Goal: Task Accomplishment & Management: Use online tool/utility

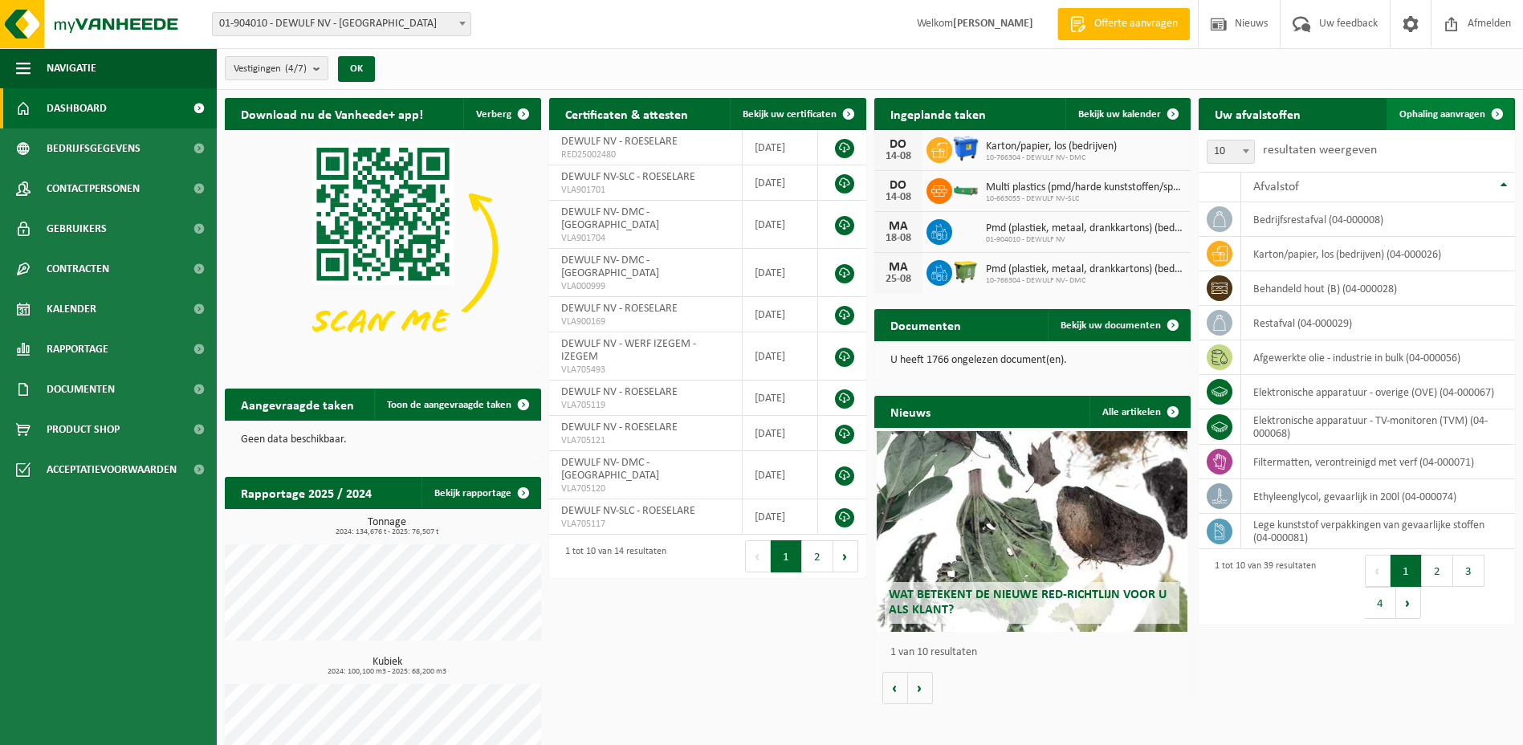
click at [1423, 113] on span "Ophaling aanvragen" at bounding box center [1442, 114] width 86 height 10
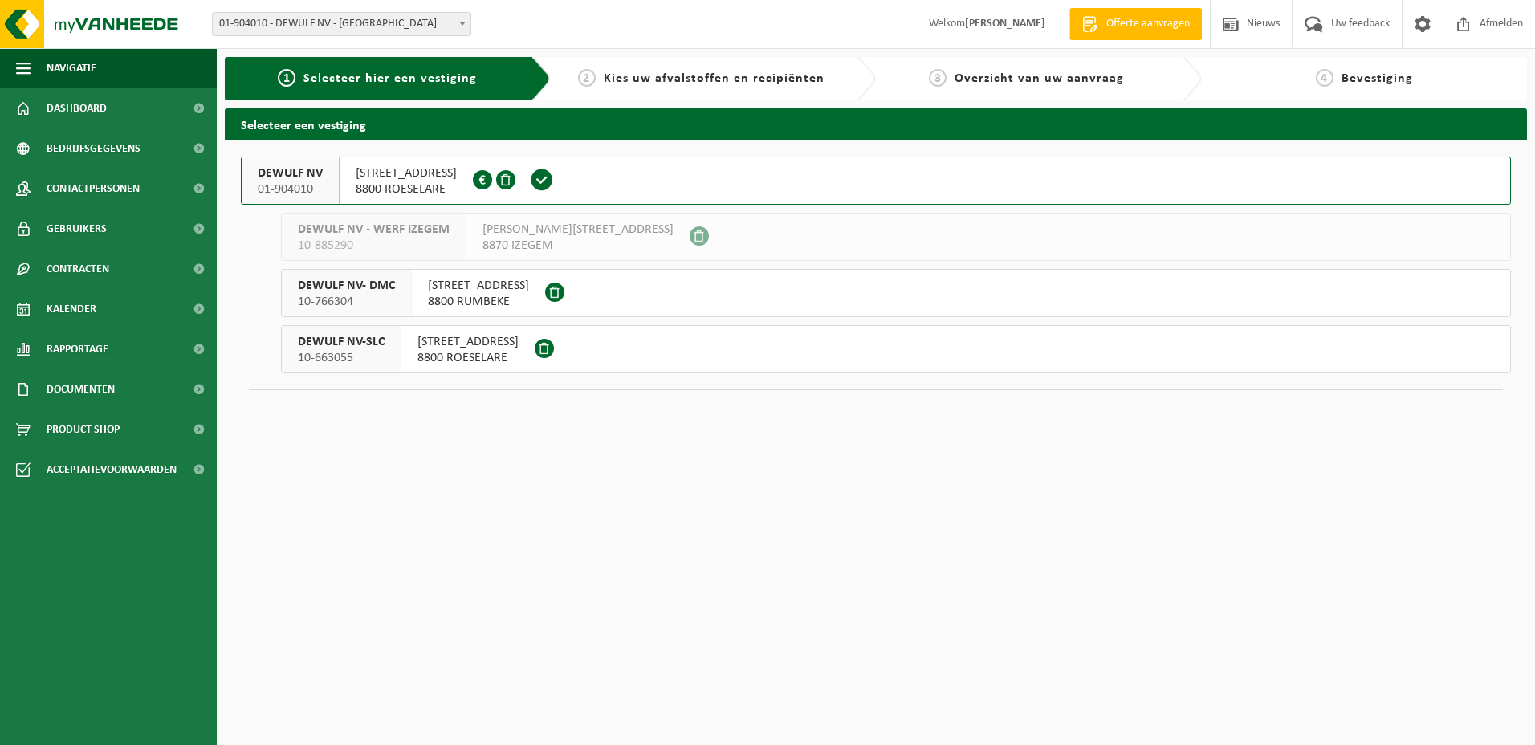
click at [426, 184] on span "8800 ROESELARE" at bounding box center [406, 189] width 101 height 16
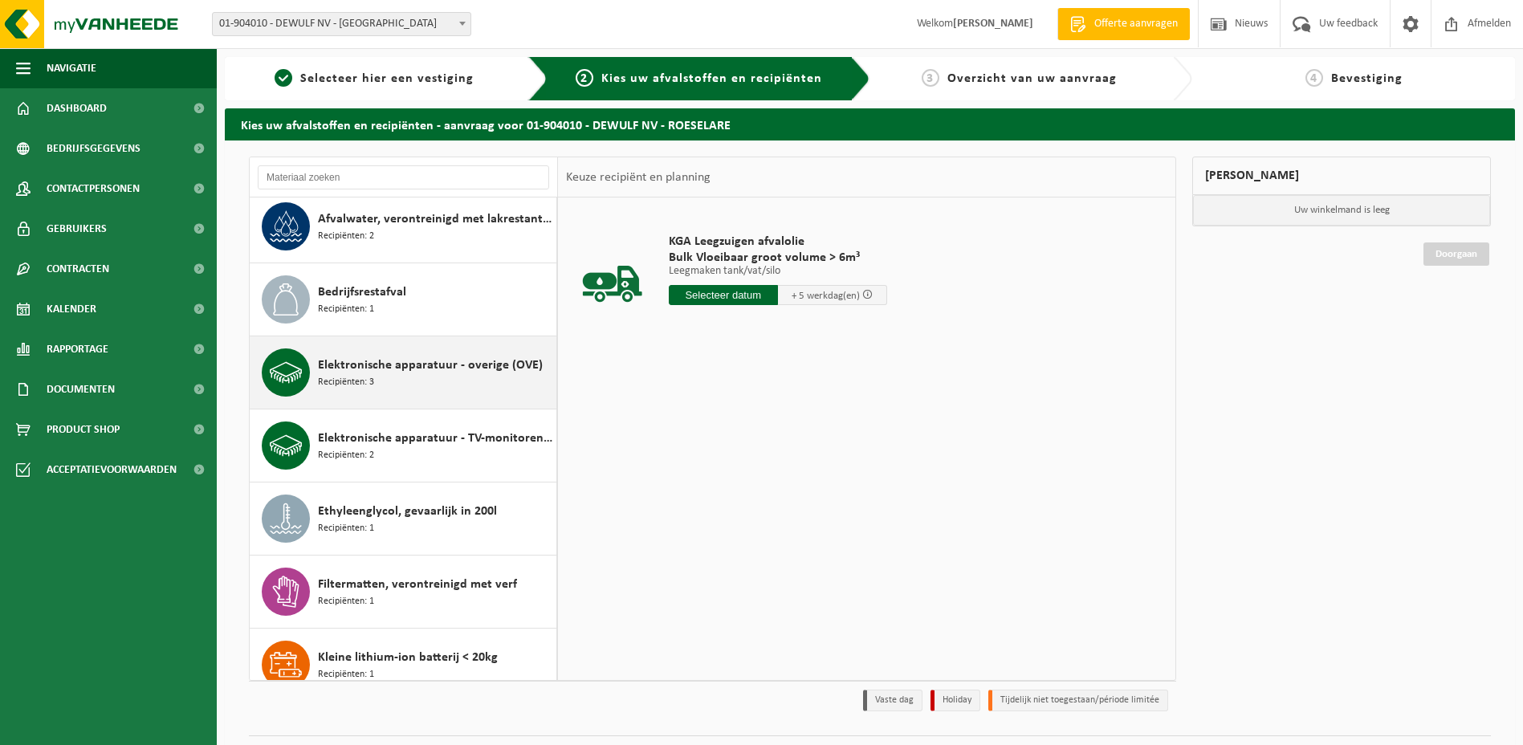
click at [381, 380] on div "Elektronische apparatuur - overige (OVE) Recipiënten: 3" at bounding box center [435, 372] width 234 height 48
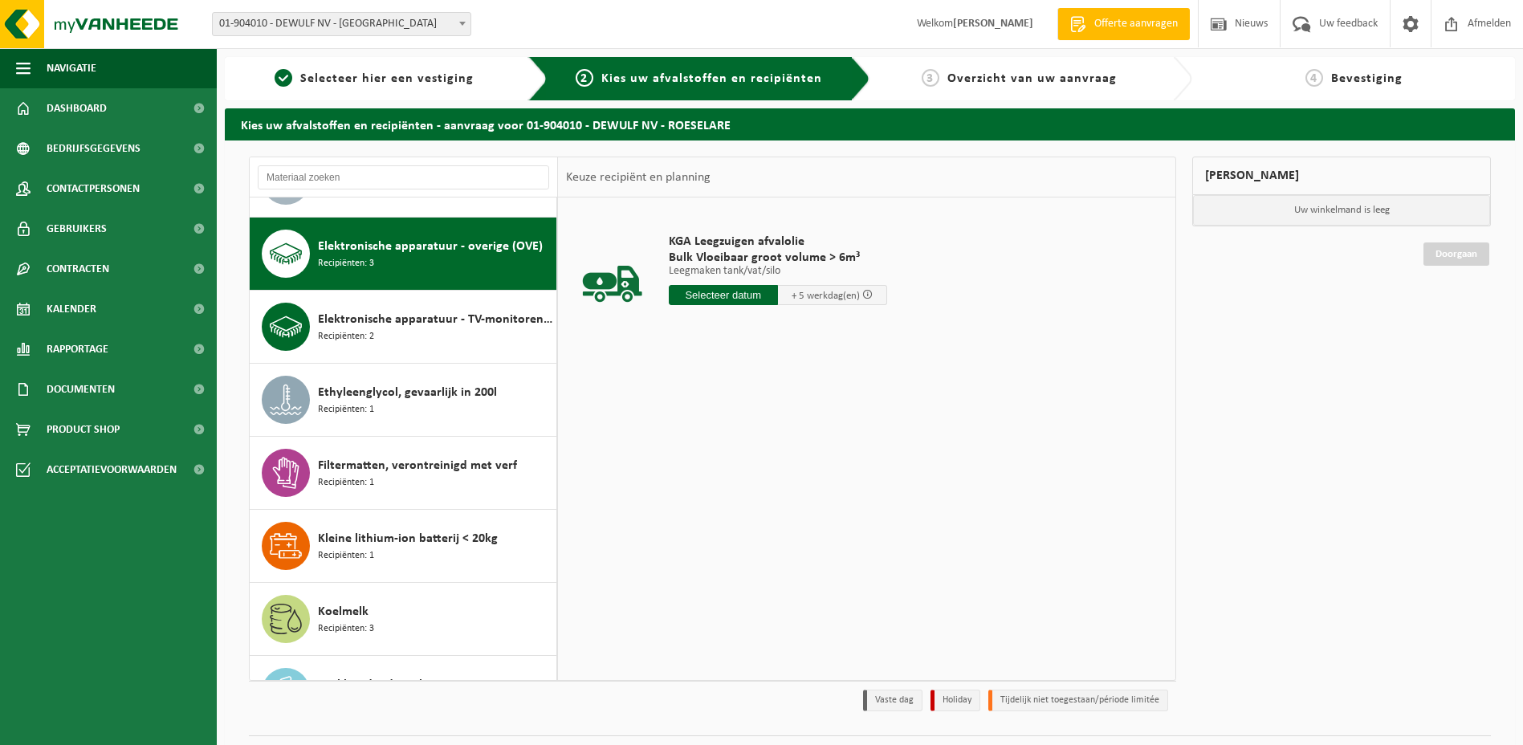
scroll to position [219, 0]
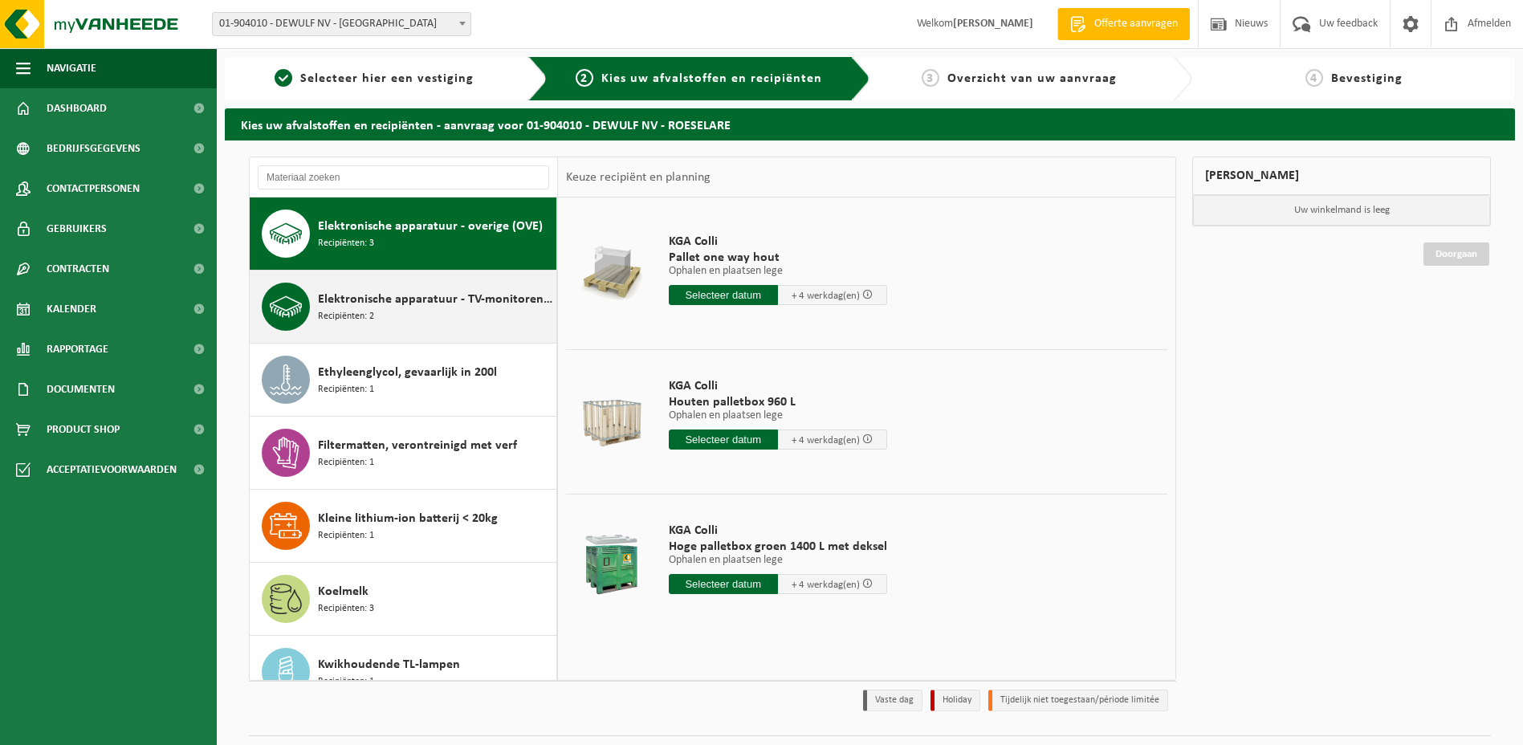
click at [404, 306] on span "Elektronische apparatuur - TV-monitoren (TVM)" at bounding box center [435, 299] width 234 height 19
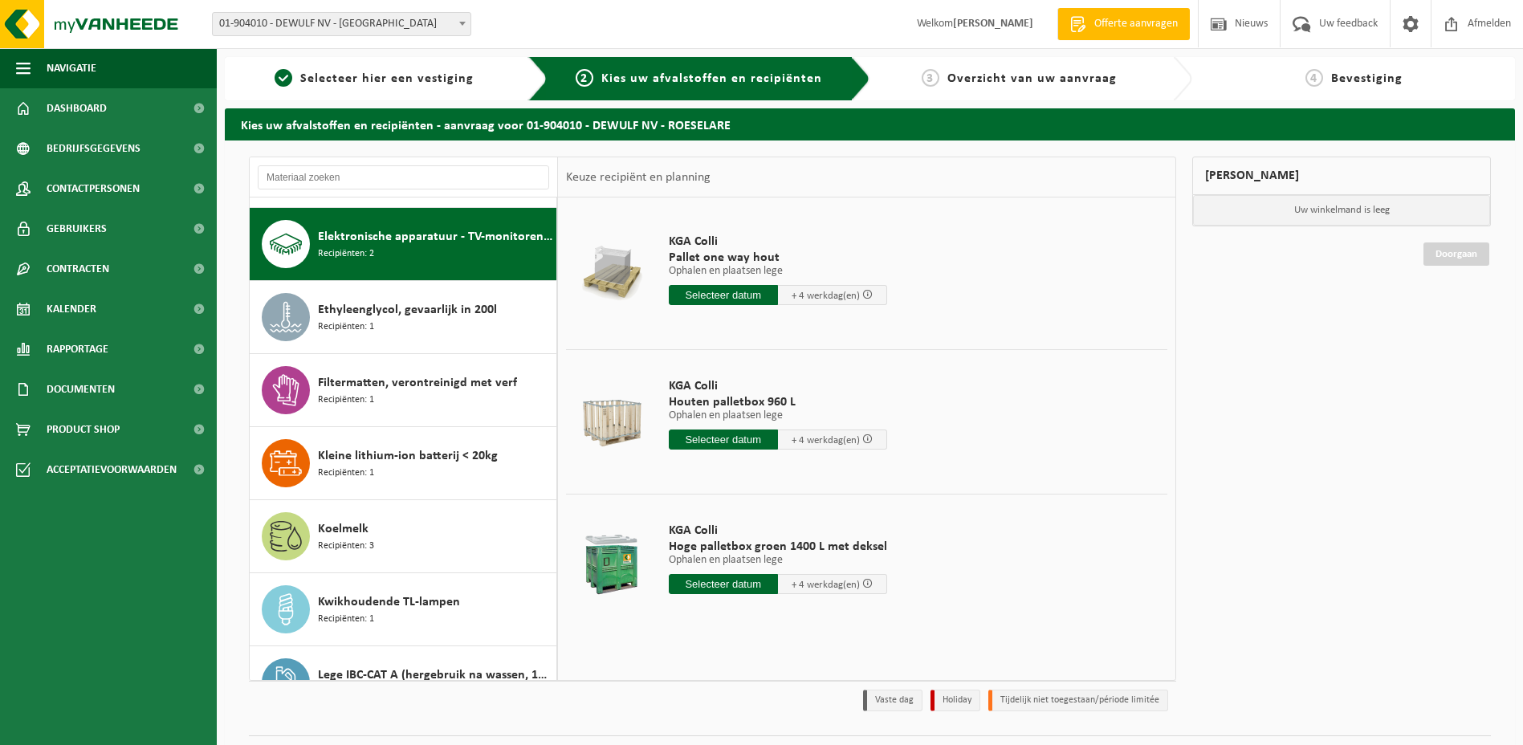
scroll to position [292, 0]
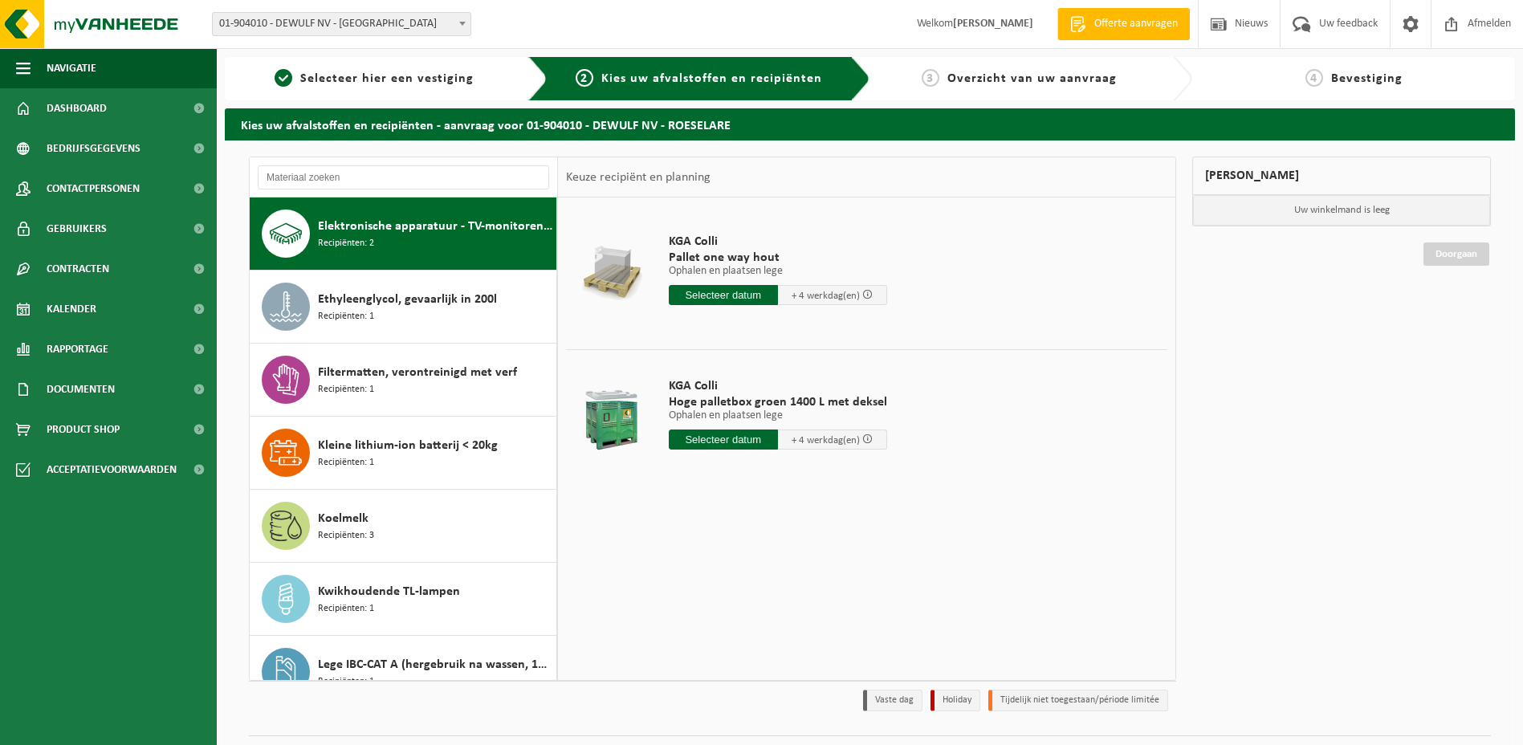
click at [421, 226] on span "Elektronische apparatuur - TV-monitoren (TVM)" at bounding box center [435, 226] width 234 height 19
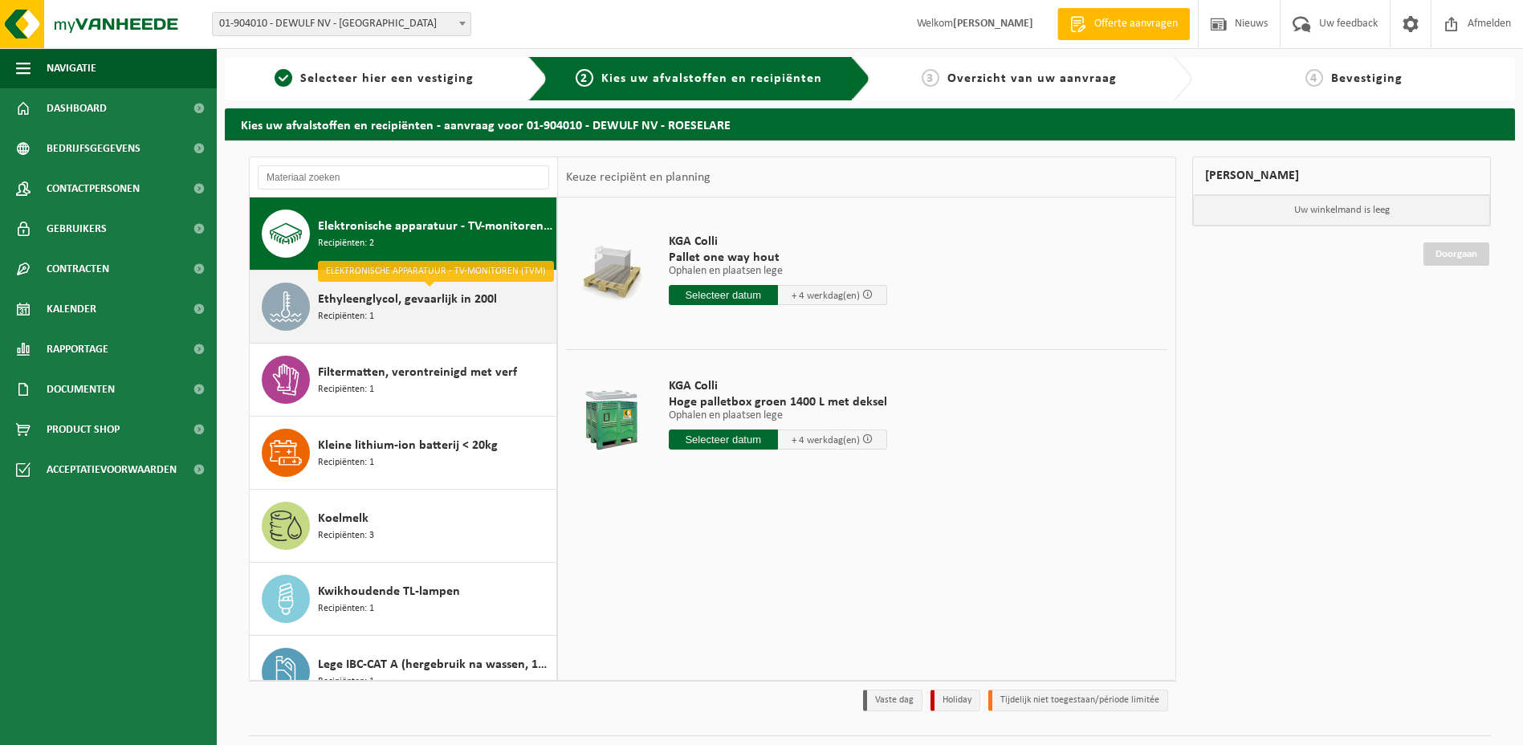
scroll to position [51, 0]
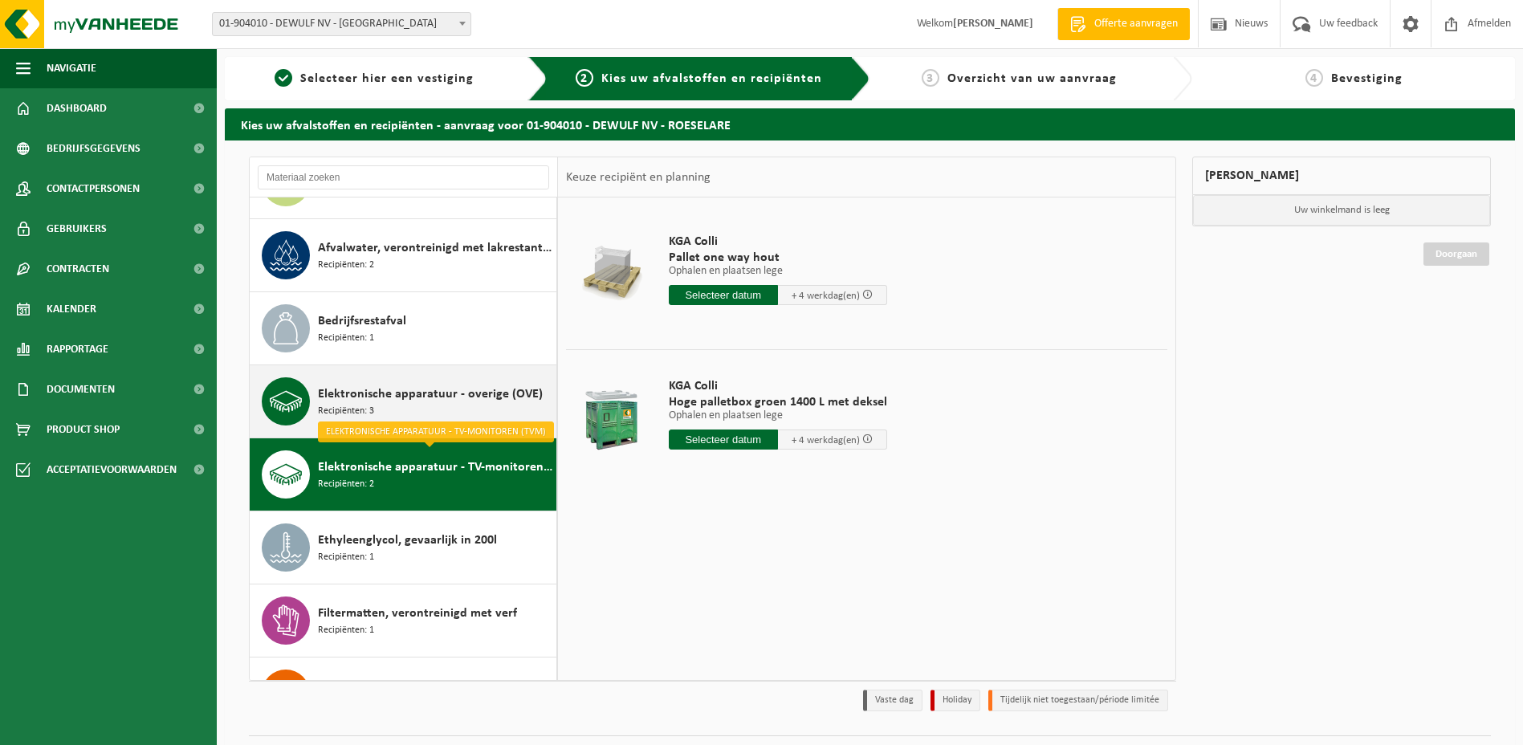
click at [393, 402] on span "Elektronische apparatuur - overige (OVE)" at bounding box center [430, 394] width 225 height 19
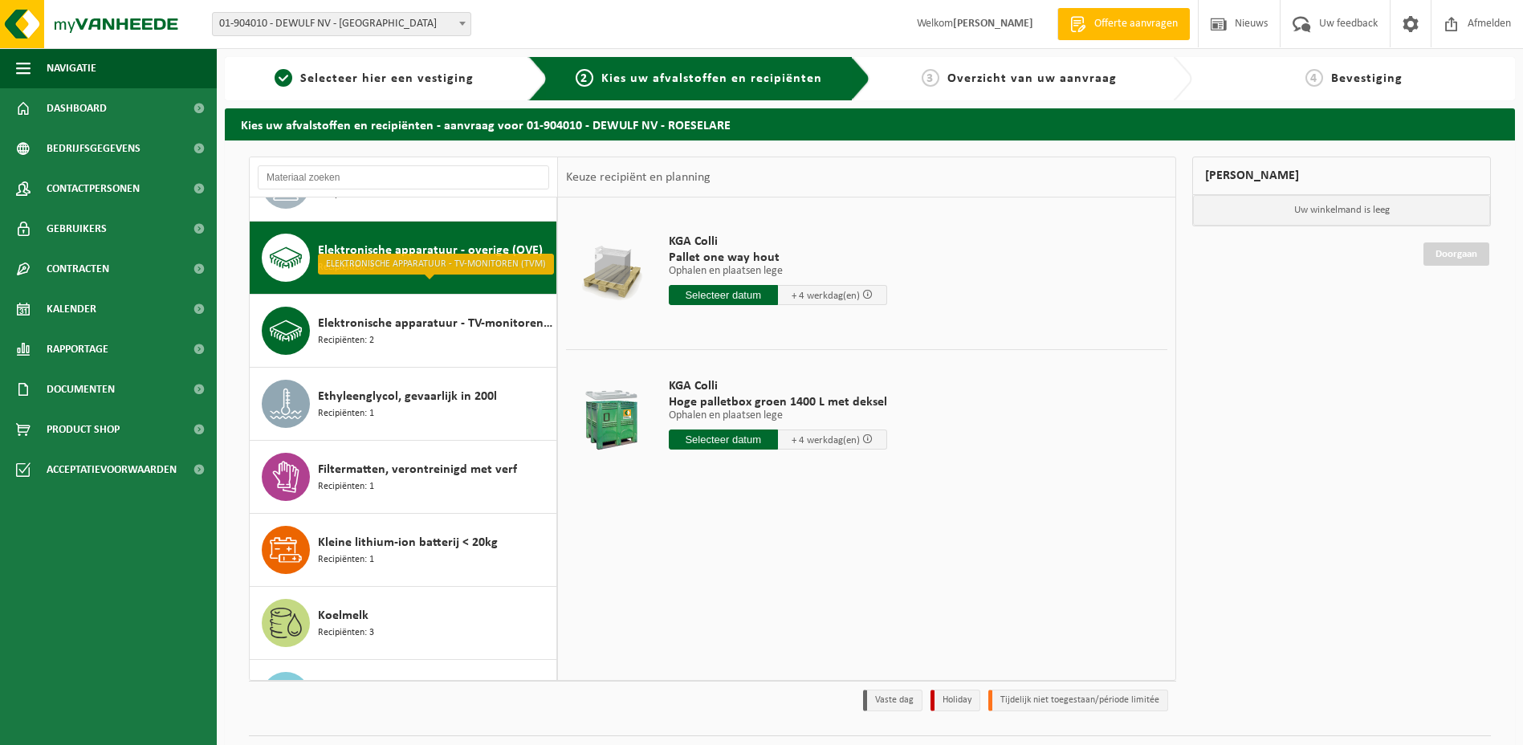
scroll to position [219, 0]
